Goal: Task Accomplishment & Management: Manage account settings

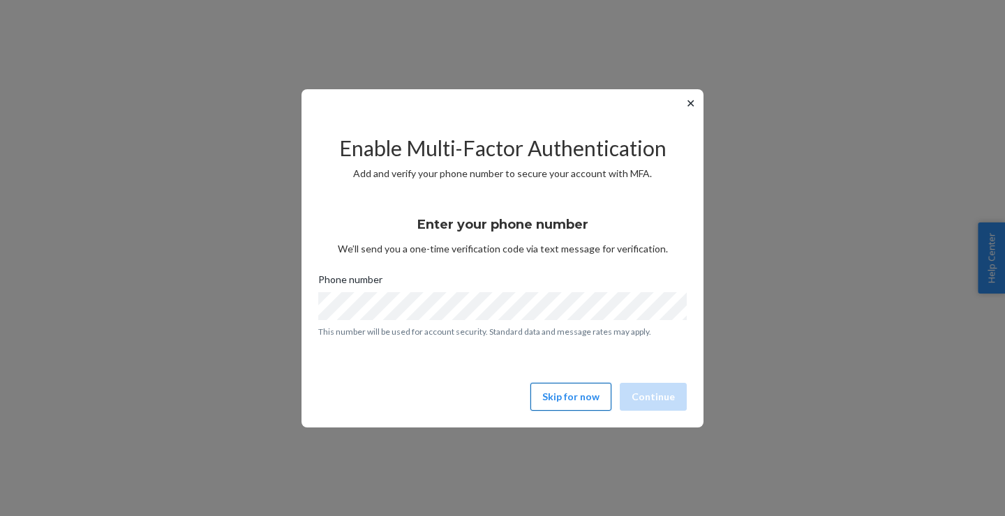
click at [575, 396] on button "Skip for now" at bounding box center [570, 397] width 81 height 28
click at [594, 403] on button "Skip for now" at bounding box center [570, 397] width 81 height 28
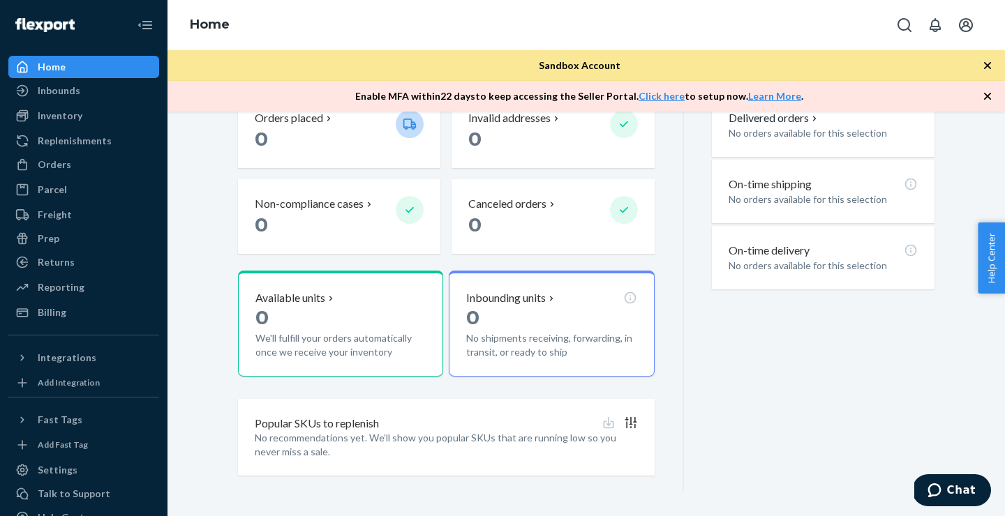
scroll to position [390, 0]
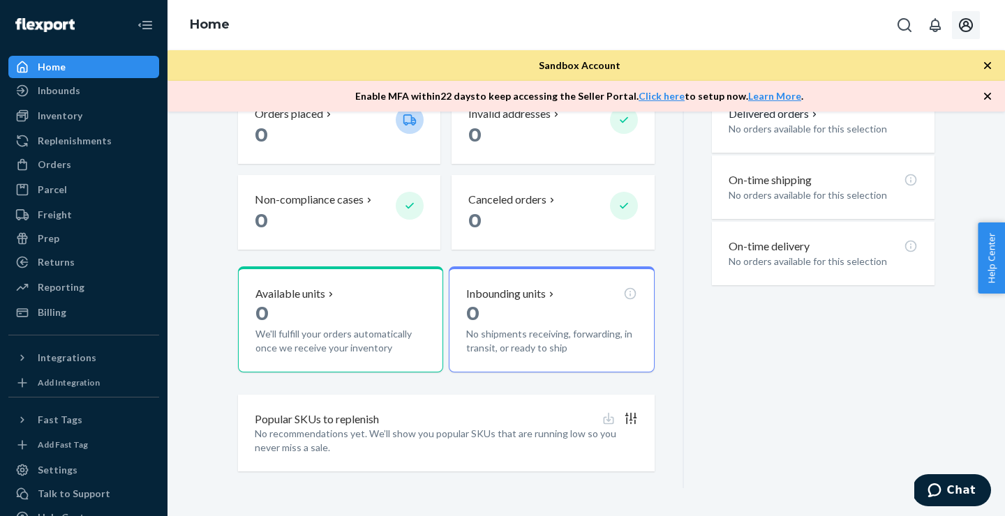
click at [966, 24] on icon "Open account menu" at bounding box center [966, 25] width 17 height 17
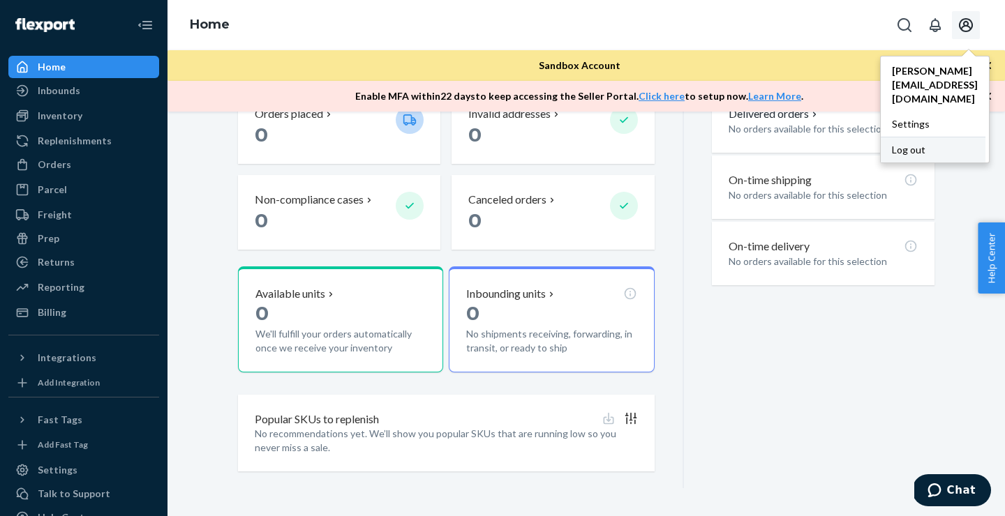
click at [898, 137] on div "Log out" at bounding box center [933, 150] width 105 height 26
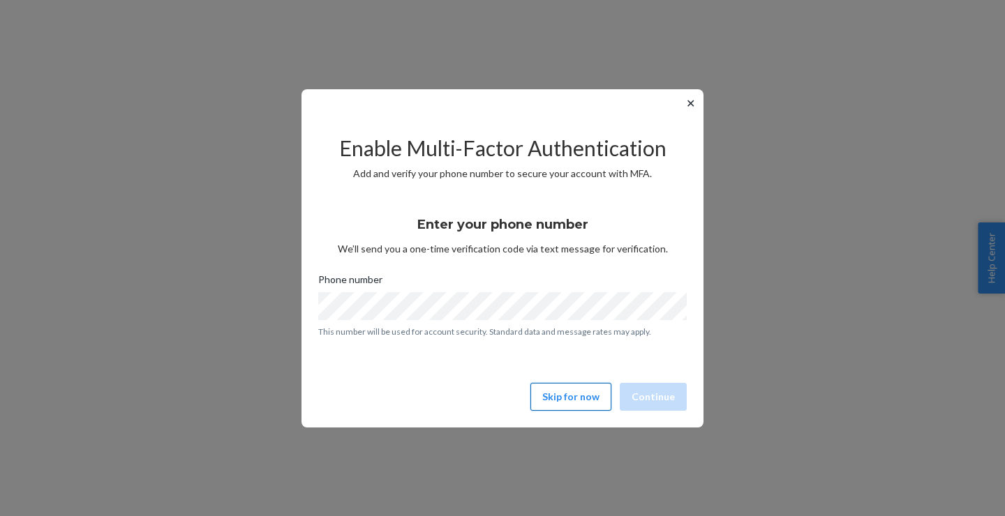
click at [567, 388] on button "Skip for now" at bounding box center [570, 397] width 81 height 28
click at [565, 400] on button "Skip for now" at bounding box center [570, 397] width 81 height 28
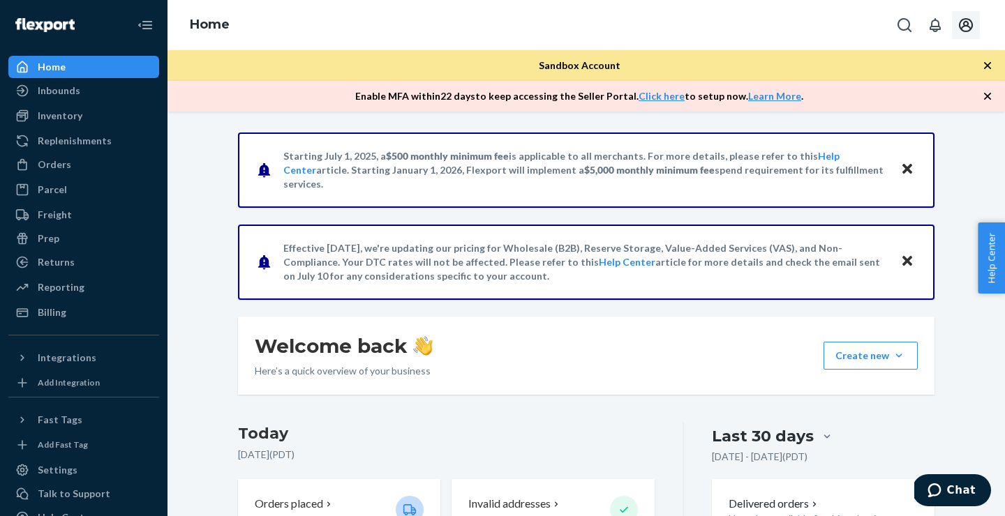
click at [969, 27] on icon "Open account menu" at bounding box center [966, 25] width 14 height 14
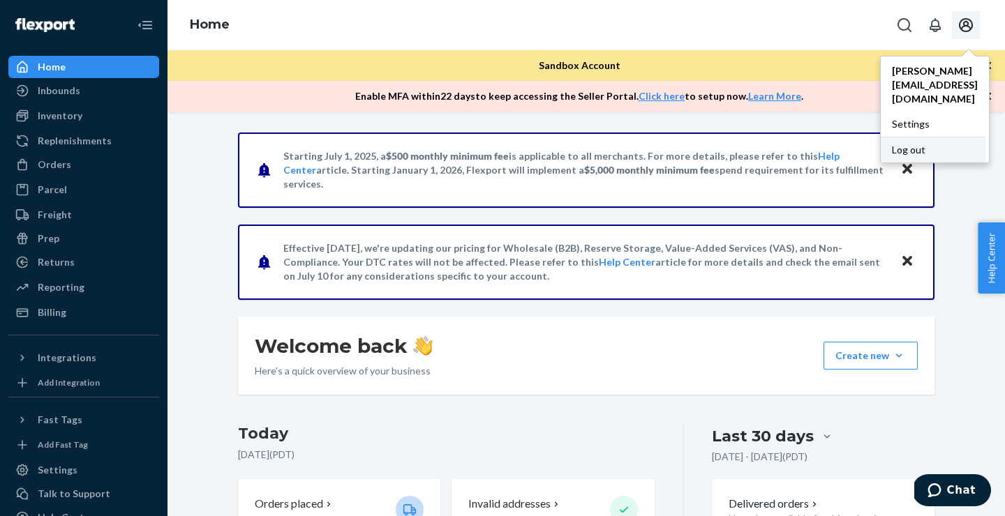
click at [882, 137] on div "Log out" at bounding box center [933, 150] width 105 height 26
